Goal: Task Accomplishment & Management: Manage account settings

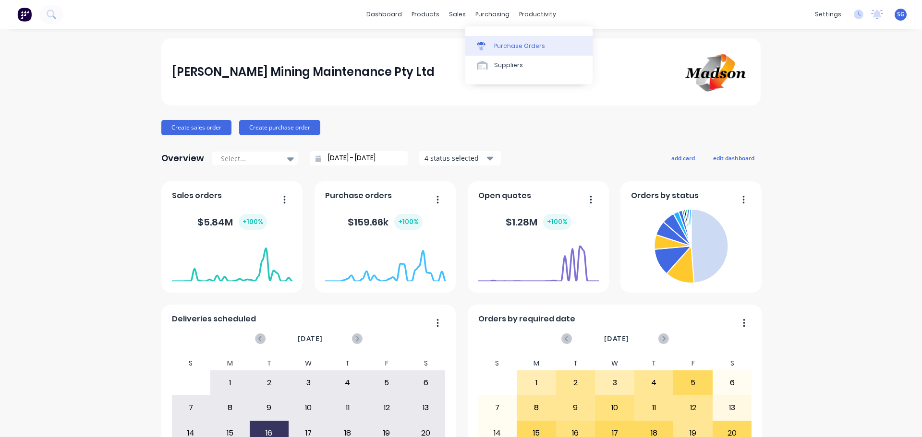
click at [502, 51] on link "Purchase Orders" at bounding box center [528, 45] width 127 height 19
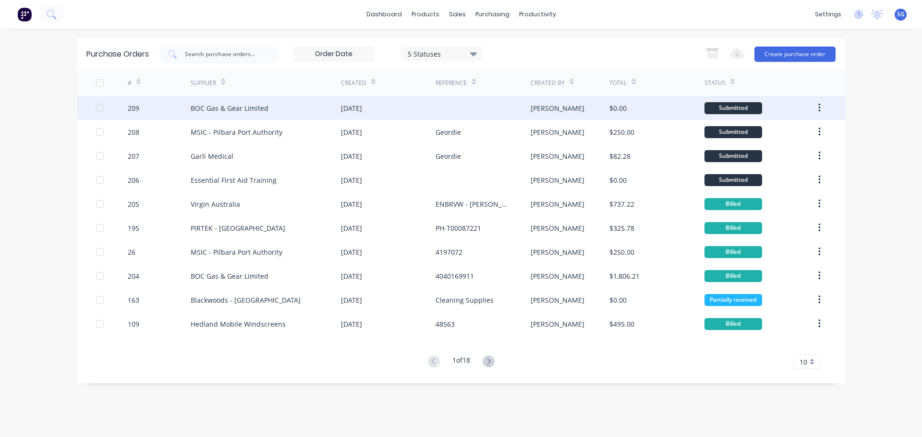
click at [201, 108] on div "BOC Gas & Gear Limited" at bounding box center [230, 108] width 78 height 10
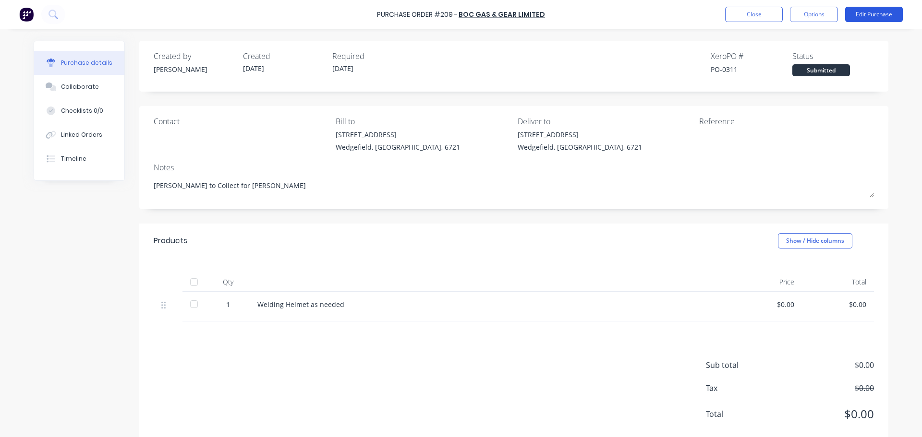
click at [865, 11] on button "Edit Purchase" at bounding box center [874, 14] width 58 height 15
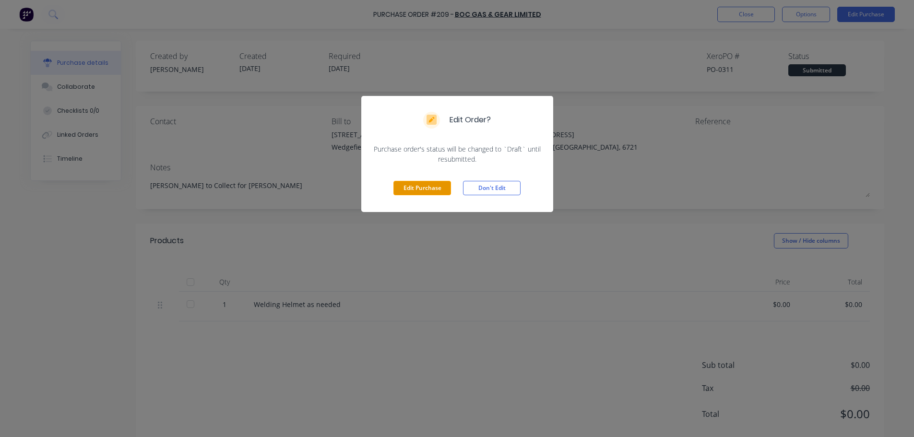
click at [433, 190] on button "Edit Purchase" at bounding box center [423, 188] width 58 height 14
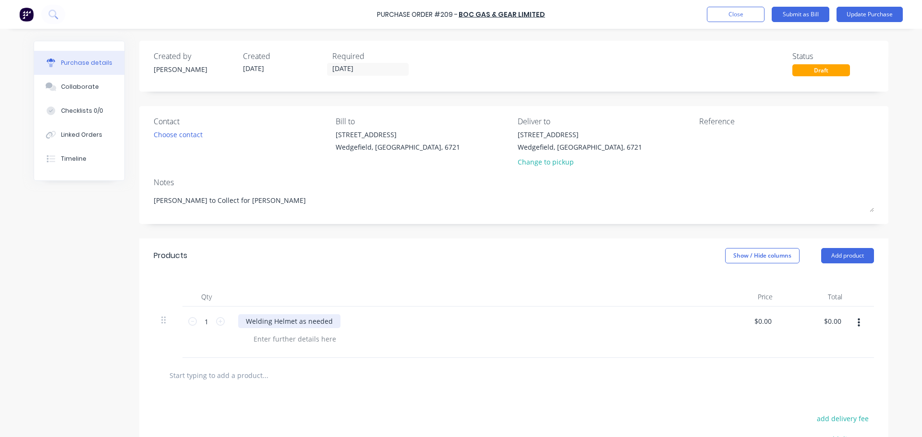
type textarea "x"
drag, startPoint x: 332, startPoint y: 324, endPoint x: 294, endPoint y: 321, distance: 38.1
click at [294, 321] on div "Welding Helmet as needed" at bounding box center [289, 321] width 102 height 14
type textarea "x"
click at [306, 341] on div at bounding box center [295, 339] width 98 height 14
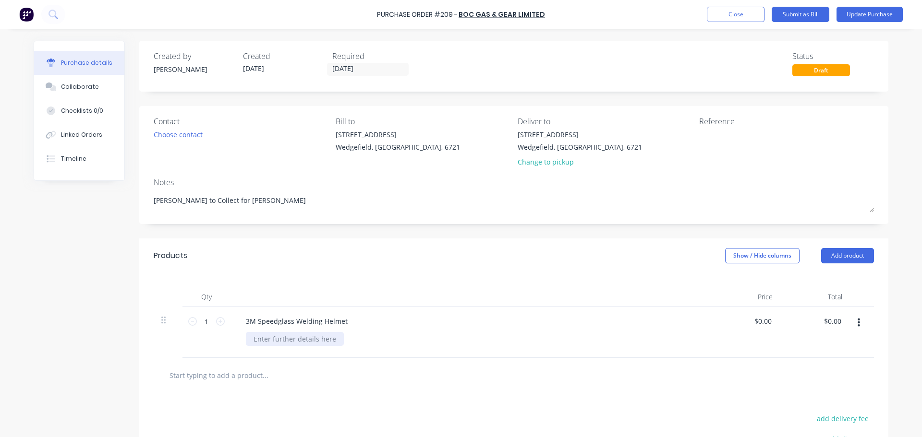
paste div
type textarea "x"
type input "0.00"
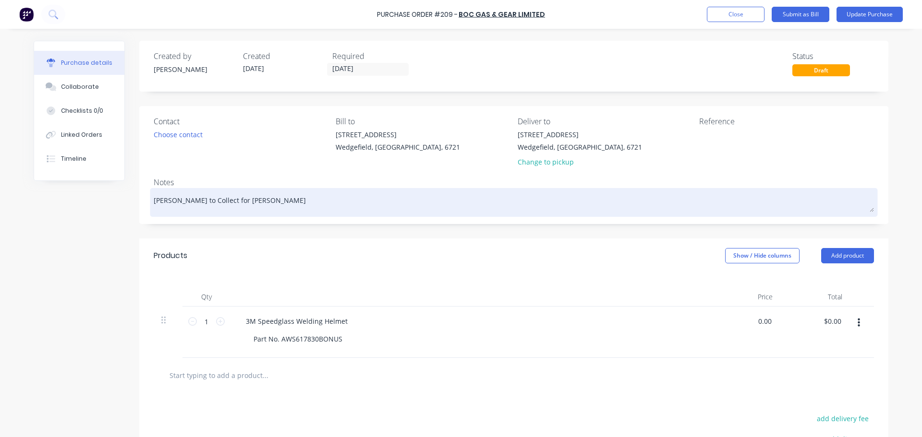
type textarea "x"
type input "$0.00"
drag, startPoint x: 237, startPoint y: 203, endPoint x: 199, endPoint y: 197, distance: 38.4
click at [199, 197] on textarea "[PERSON_NAME] to Collect for [PERSON_NAME]" at bounding box center [514, 202] width 720 height 22
type textarea "x"
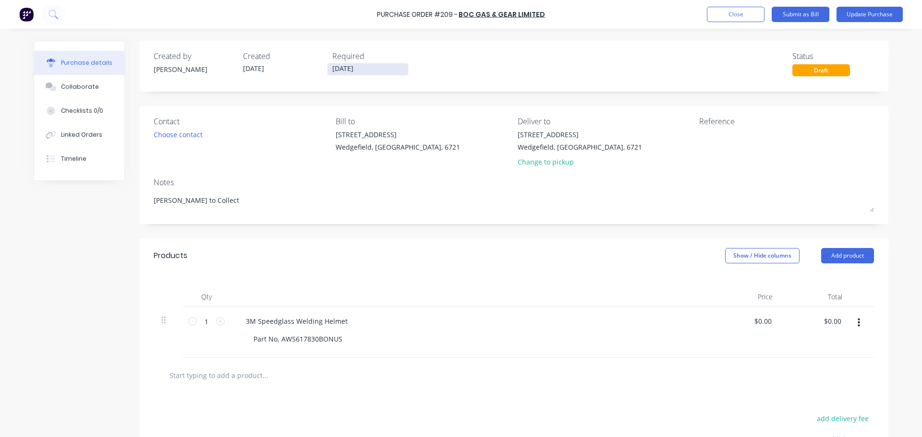
type textarea "[PERSON_NAME] to Collect"
type textarea "x"
type textarea "[PERSON_NAME] to Collect"
click at [362, 64] on input "[DATE]" at bounding box center [367, 69] width 81 height 12
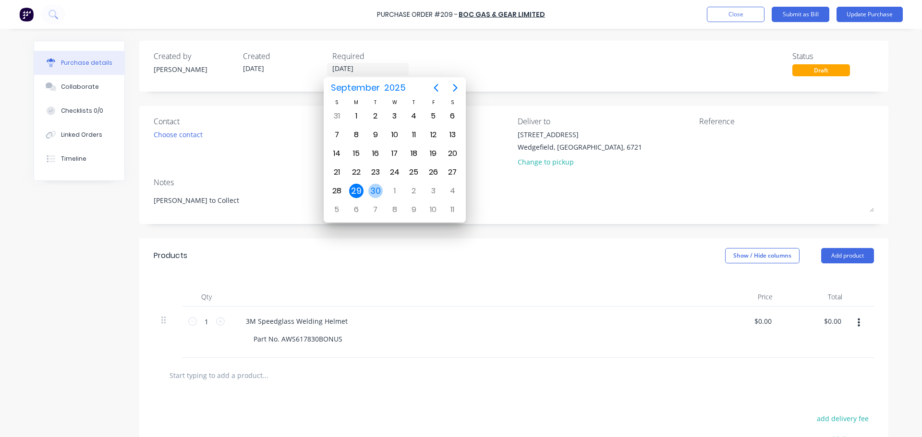
click at [373, 188] on div "30" at bounding box center [375, 191] width 14 height 14
type textarea "x"
type input "[DATE]"
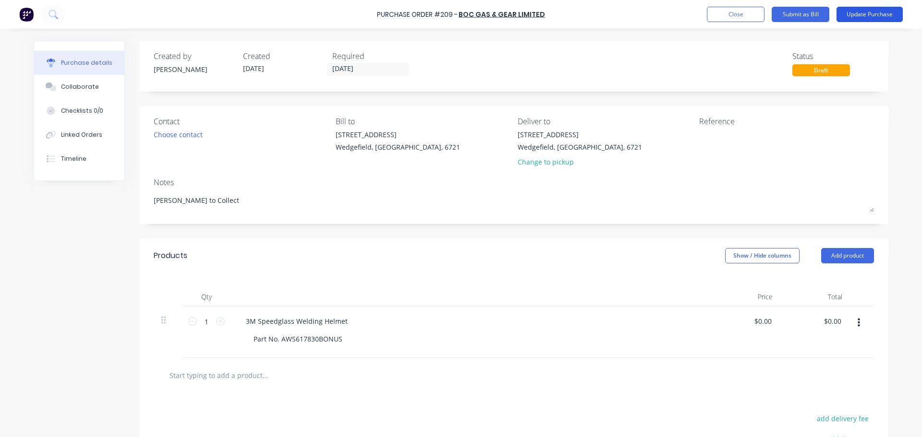
click at [860, 15] on button "Update Purchase" at bounding box center [869, 14] width 66 height 15
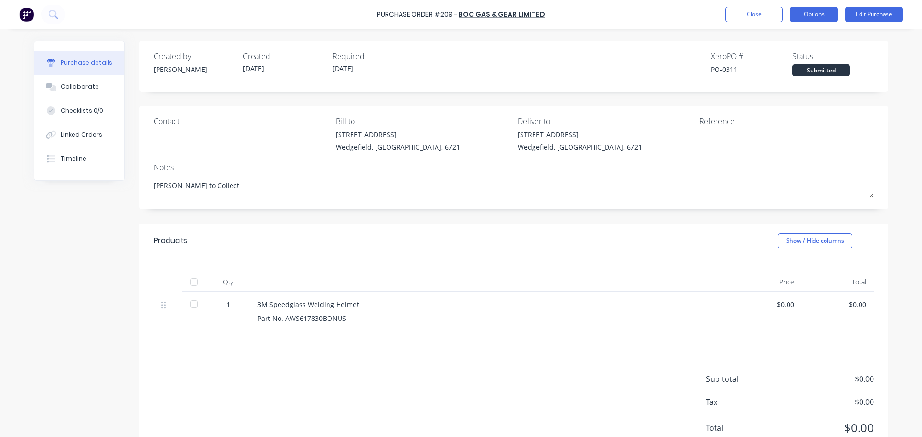
click at [799, 16] on button "Options" at bounding box center [814, 14] width 48 height 15
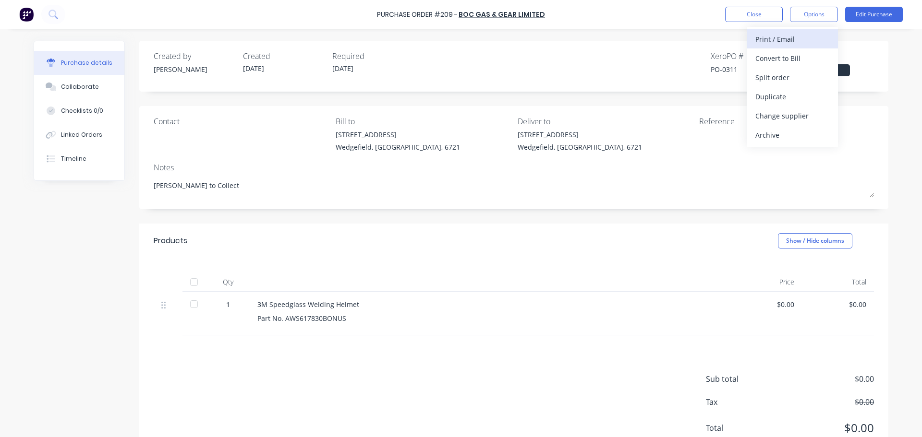
click at [772, 37] on div "Print / Email" at bounding box center [792, 39] width 74 height 14
click at [773, 56] on div "With pricing" at bounding box center [792, 58] width 74 height 14
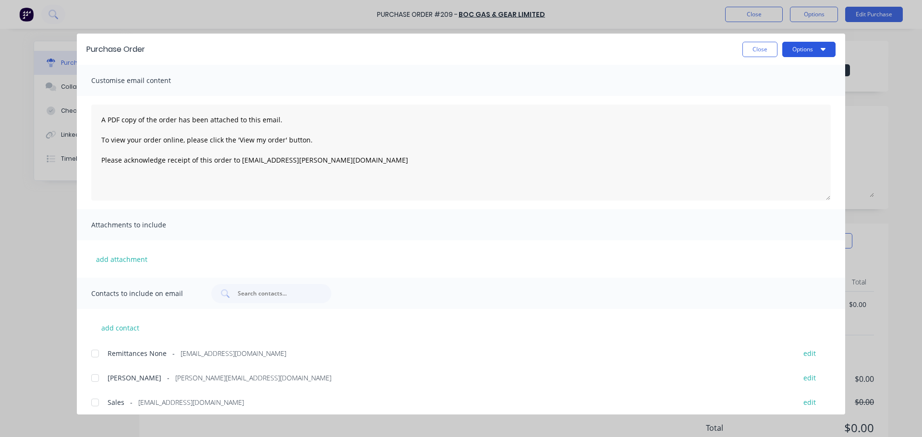
click at [798, 44] on button "Options" at bounding box center [808, 49] width 53 height 15
click at [767, 76] on div "Preview" at bounding box center [790, 74] width 74 height 14
click at [757, 49] on button "Close" at bounding box center [759, 49] width 35 height 15
type textarea "x"
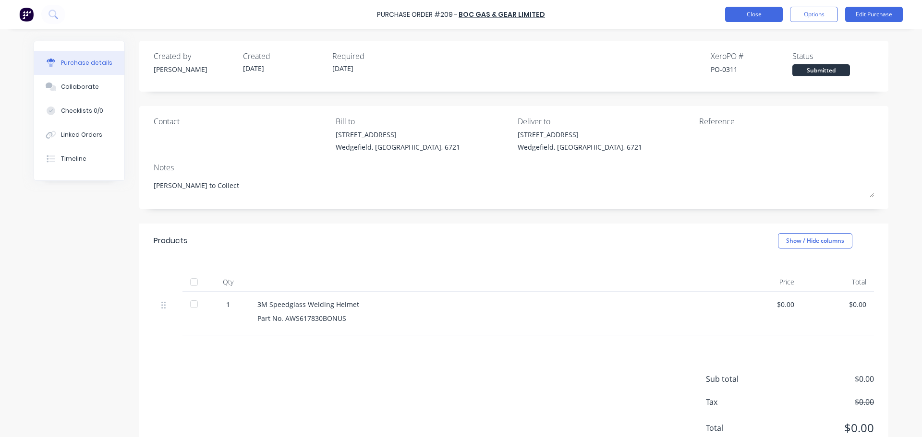
click at [755, 15] on button "Close" at bounding box center [754, 14] width 58 height 15
